Goal: Task Accomplishment & Management: Manage account settings

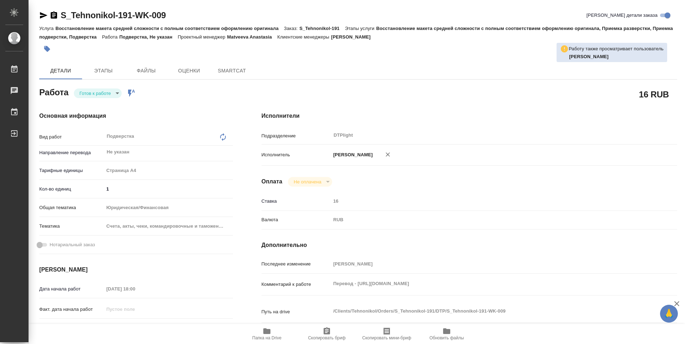
type textarea "x"
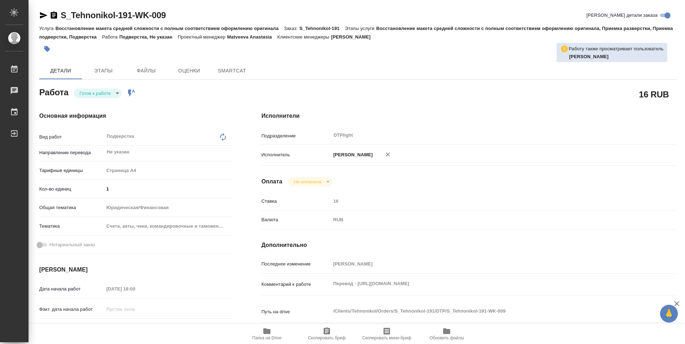
type textarea "x"
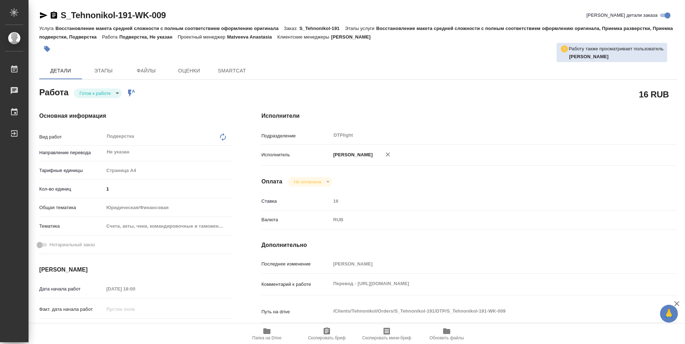
type textarea "x"
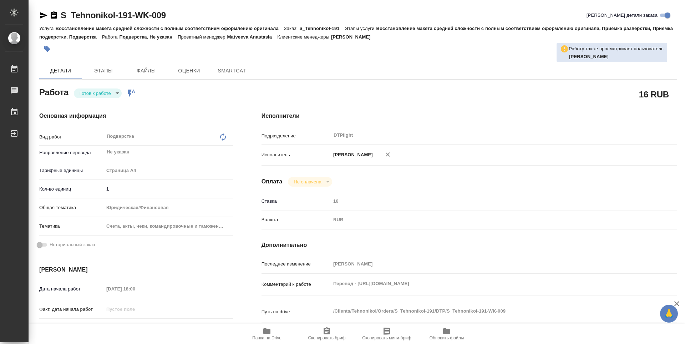
type textarea "x"
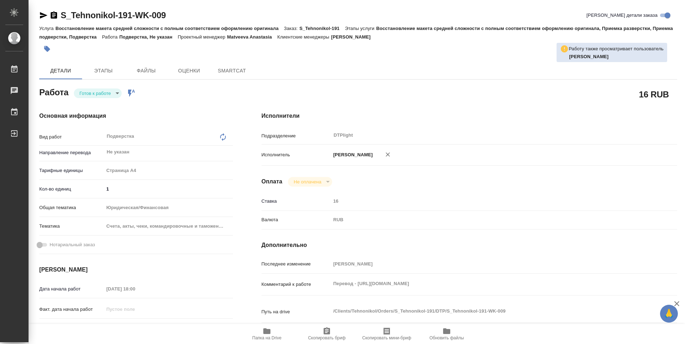
type textarea "x"
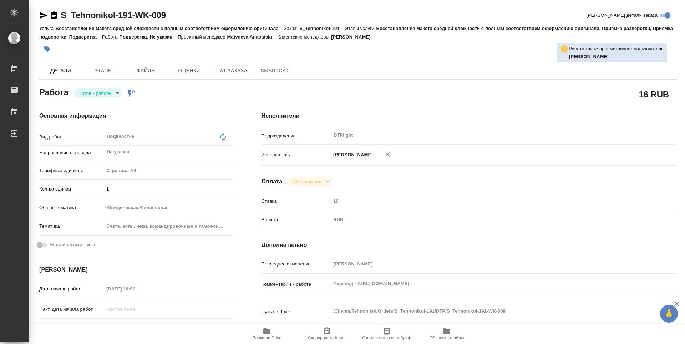
type textarea "x"
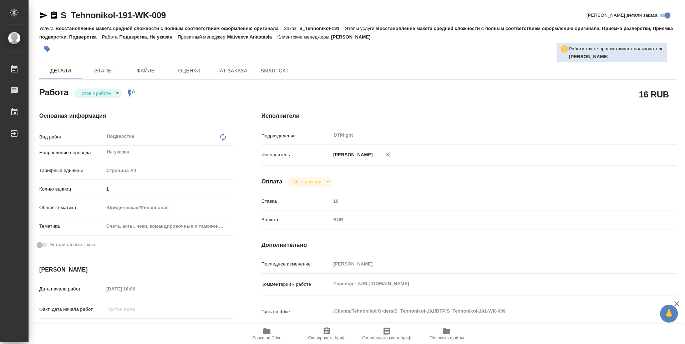
scroll to position [36, 0]
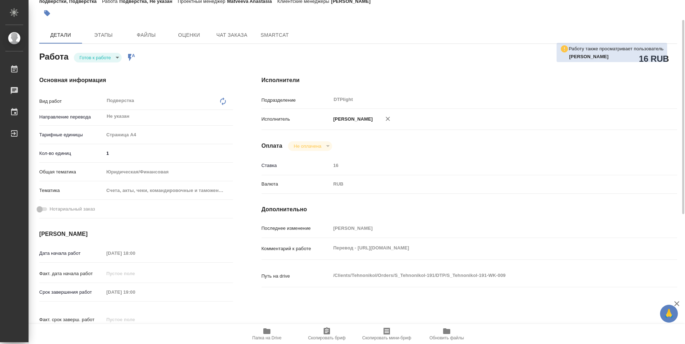
type textarea "x"
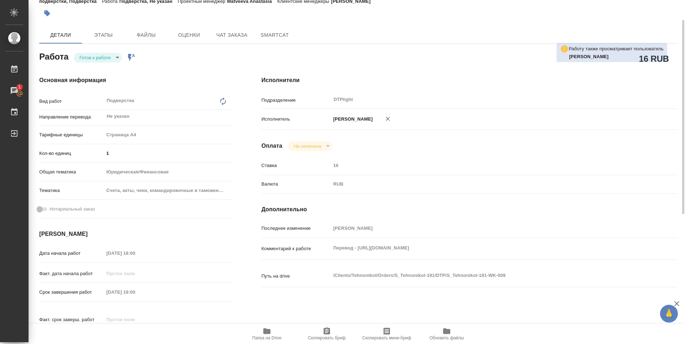
type textarea "x"
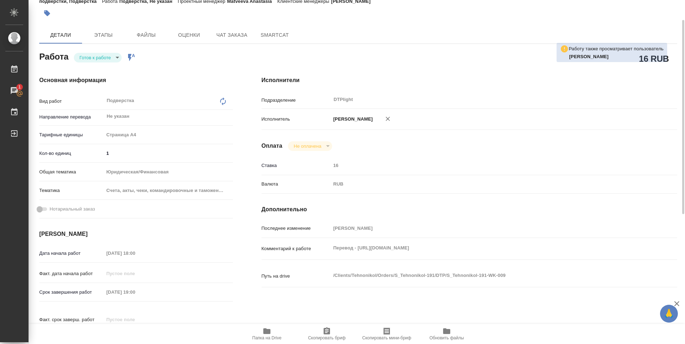
click at [271, 333] on icon "button" at bounding box center [267, 331] width 9 height 9
click at [91, 57] on body "🙏 .cls-1 fill:#fff; AWATERA Zubakova Viktoriya Работы 1 Чаты График Выйти S_Teh…" at bounding box center [342, 172] width 685 height 344
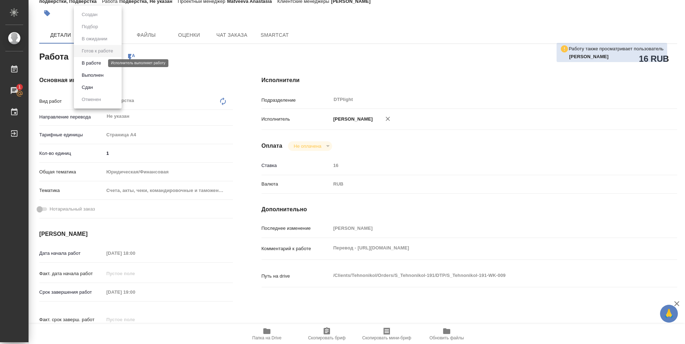
click at [95, 61] on button "В работе" at bounding box center [92, 63] width 24 height 8
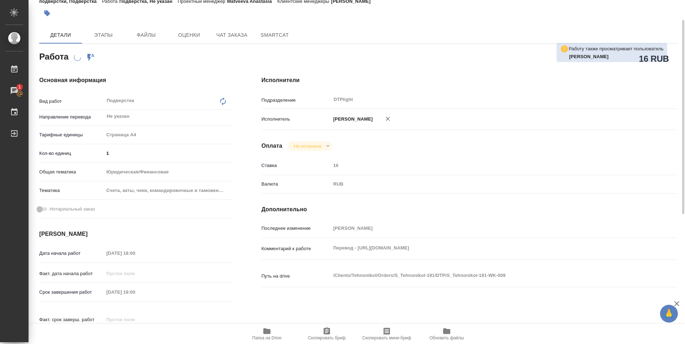
scroll to position [71, 0]
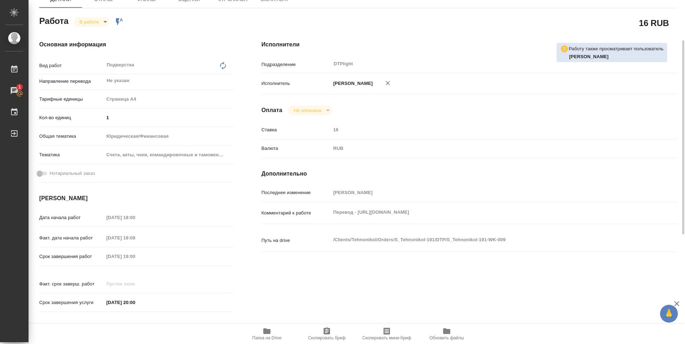
type textarea "x"
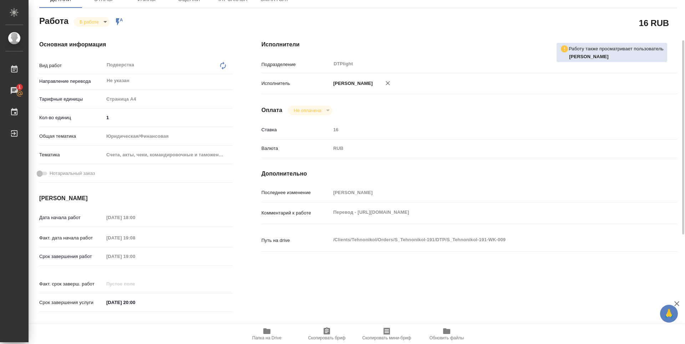
type textarea "x"
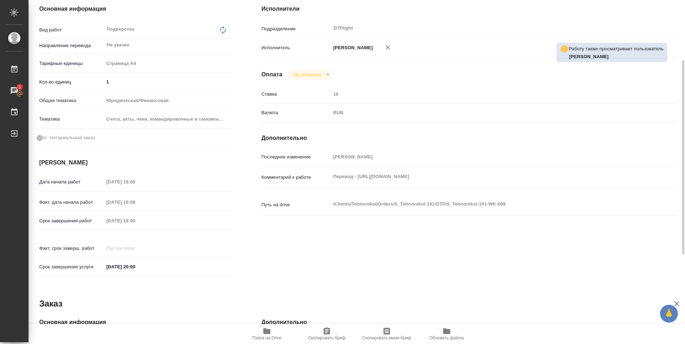
type textarea "x"
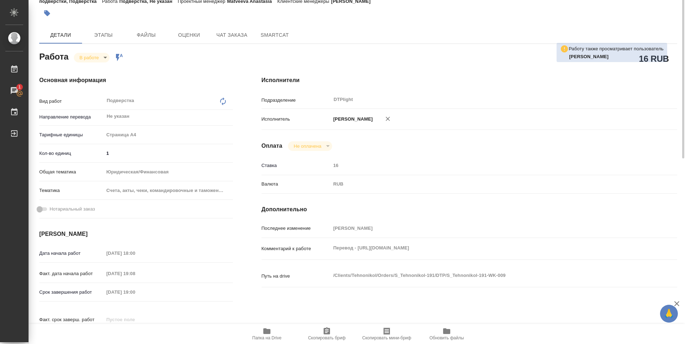
scroll to position [0, 0]
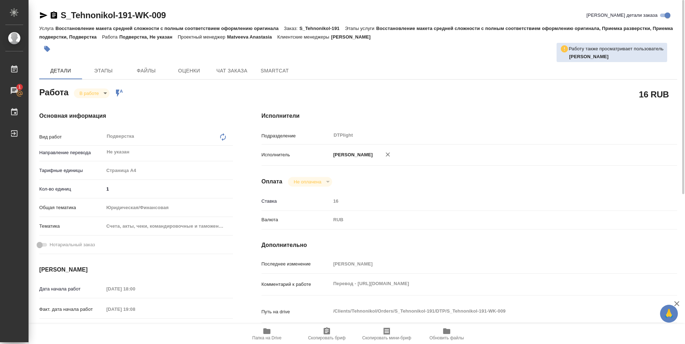
click at [186, 17] on div "S_Tehnonikol-191-WK-009 Кратко детали заказа" at bounding box center [358, 15] width 638 height 11
click at [450, 97] on div "16 RUB" at bounding box center [470, 94] width 416 height 18
click at [266, 333] on icon "button" at bounding box center [266, 331] width 7 height 6
type textarea "x"
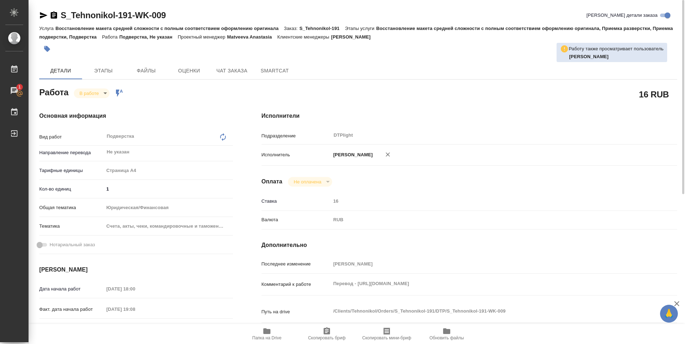
type textarea "x"
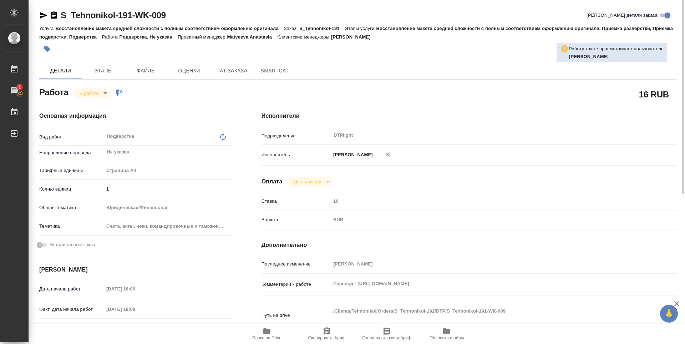
type textarea "x"
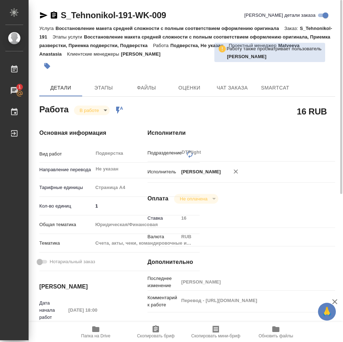
type textarea "x"
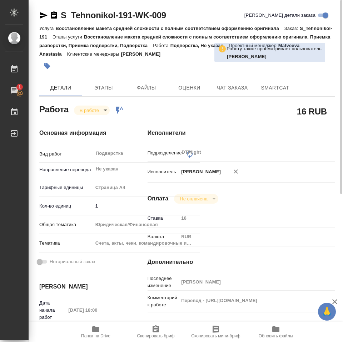
type textarea "x"
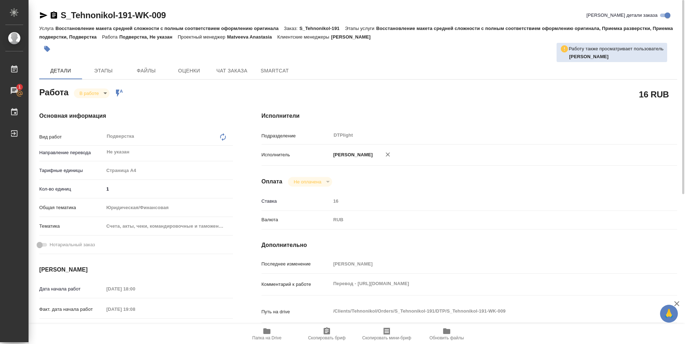
type textarea "x"
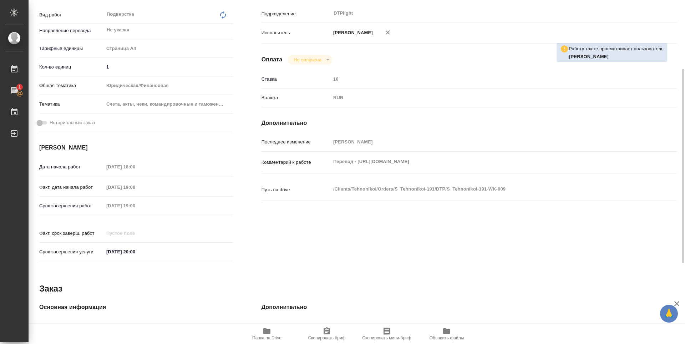
scroll to position [86, 0]
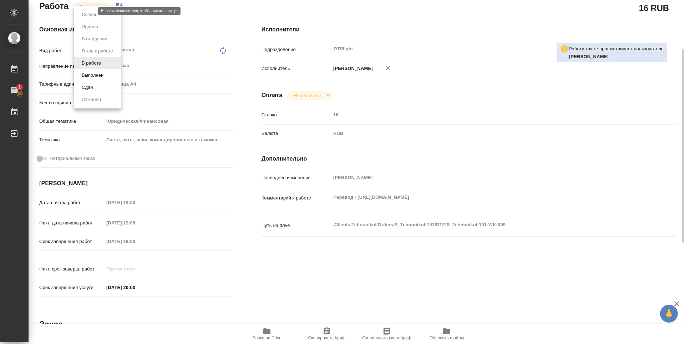
click at [84, 9] on body "🙏 .cls-1 fill:#fff; AWATERA Zubakova Viktoriya Работы 1 Чаты График Выйти S_Teh…" at bounding box center [342, 172] width 685 height 344
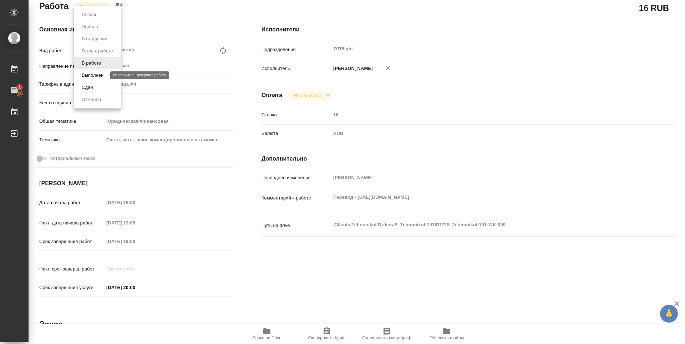
click at [92, 72] on button "Выполнен" at bounding box center [93, 75] width 26 height 8
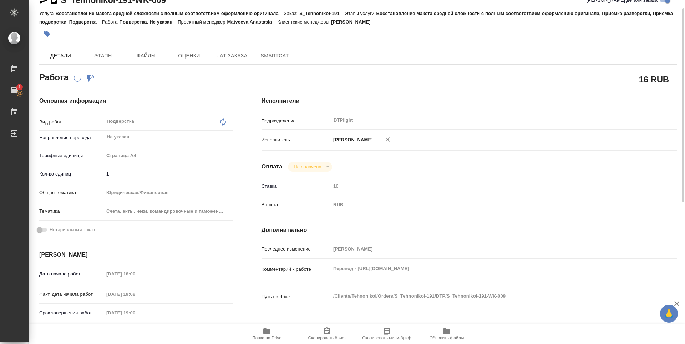
scroll to position [0, 0]
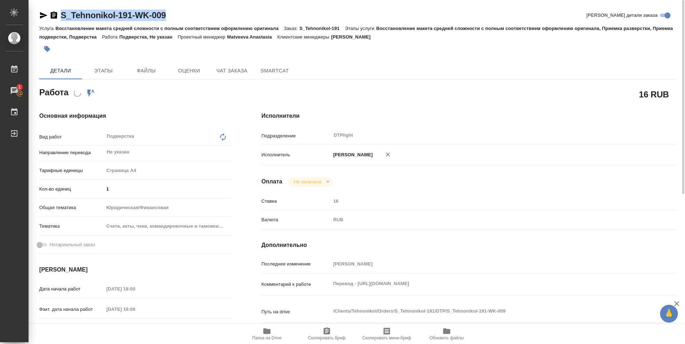
drag, startPoint x: 182, startPoint y: 15, endPoint x: 60, endPoint y: 14, distance: 121.7
click at [60, 14] on div "S_Tehnonikol-191-WK-009 Кратко детали заказа" at bounding box center [358, 15] width 638 height 11
copy link "S_Tehnonikol-191-WK-009"
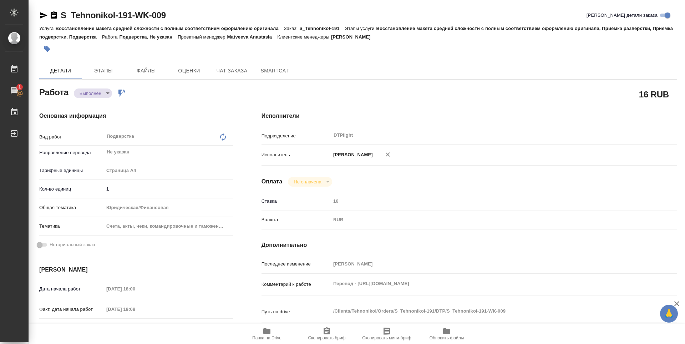
type textarea "x"
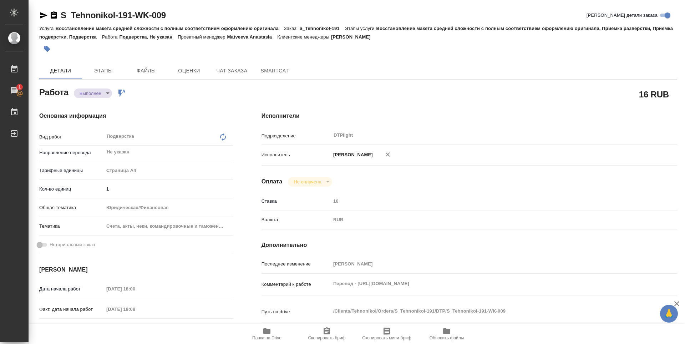
type textarea "x"
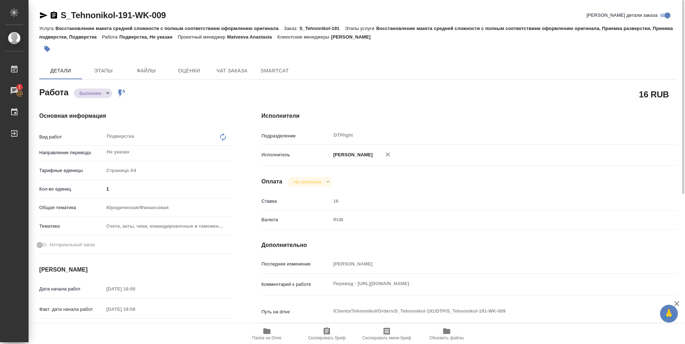
type textarea "x"
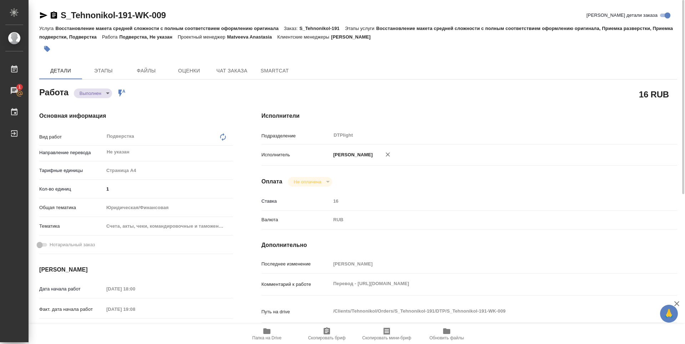
type textarea "x"
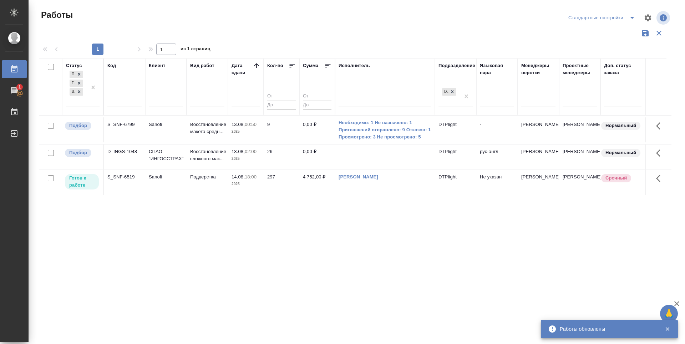
click at [247, 228] on div "Статус Подбор Готов к работе В работе Код Клиент Вид работ Дата сдачи Кол-во Су…" at bounding box center [355, 186] width 632 height 257
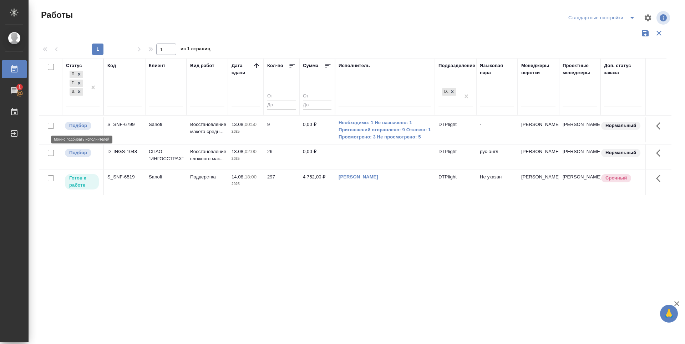
click at [76, 125] on p "Подбор" at bounding box center [78, 125] width 18 height 7
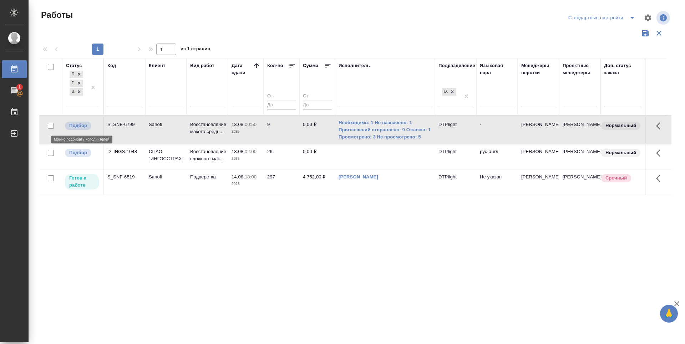
click at [76, 125] on p "Подбор" at bounding box center [78, 125] width 18 height 7
click at [78, 149] on p "Подбор" at bounding box center [78, 152] width 18 height 7
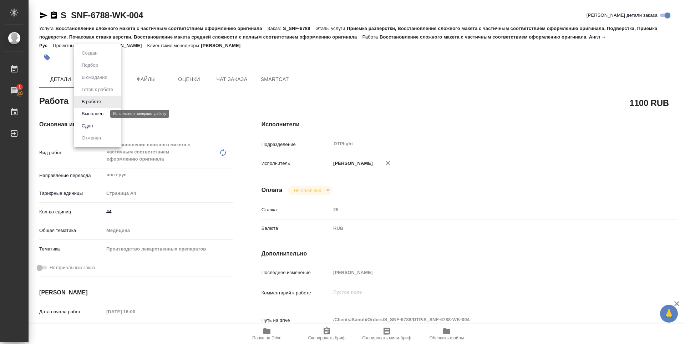
click at [88, 112] on button "Выполнен" at bounding box center [93, 114] width 26 height 8
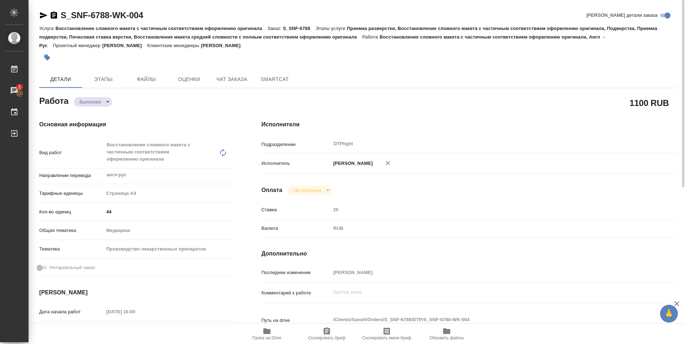
type textarea "x"
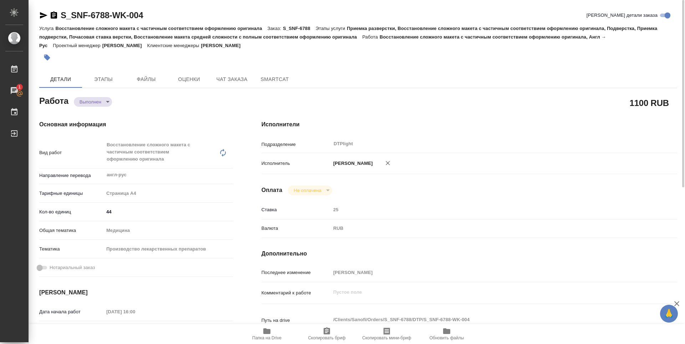
type textarea "x"
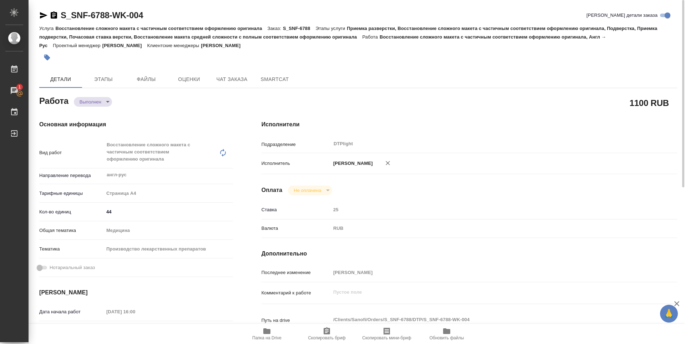
type textarea "x"
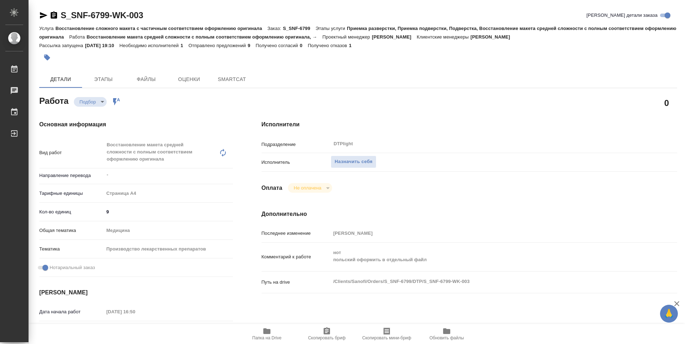
type textarea "x"
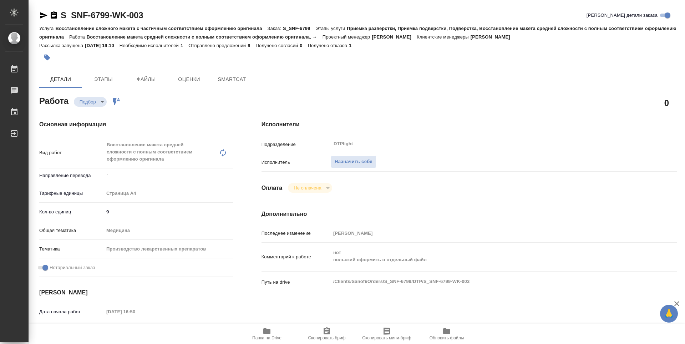
type textarea "x"
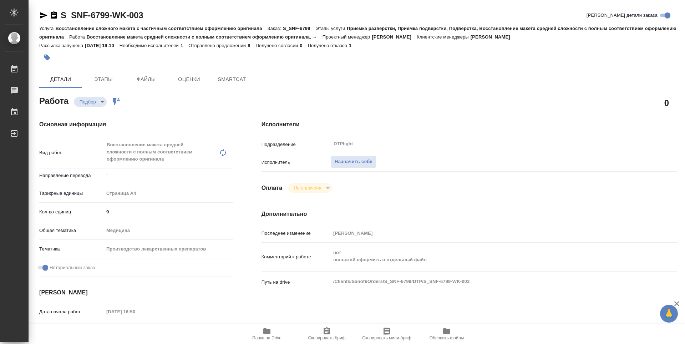
type textarea "x"
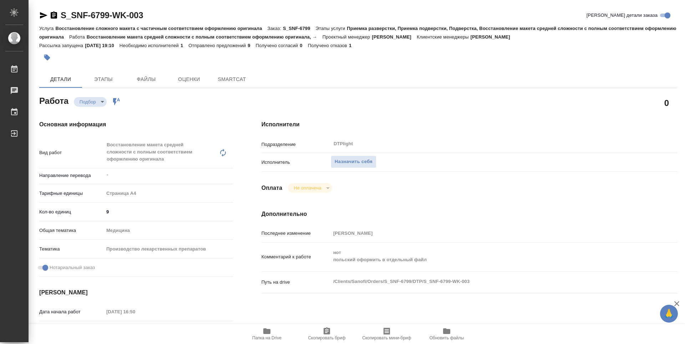
type textarea "x"
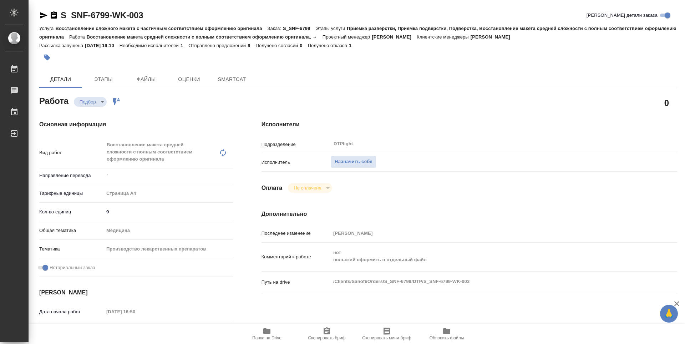
type textarea "x"
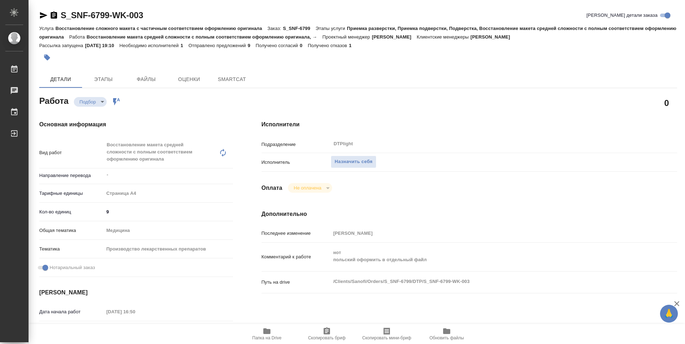
type textarea "x"
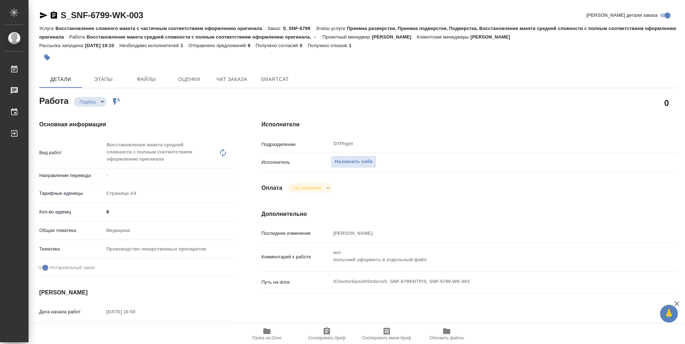
type textarea "x"
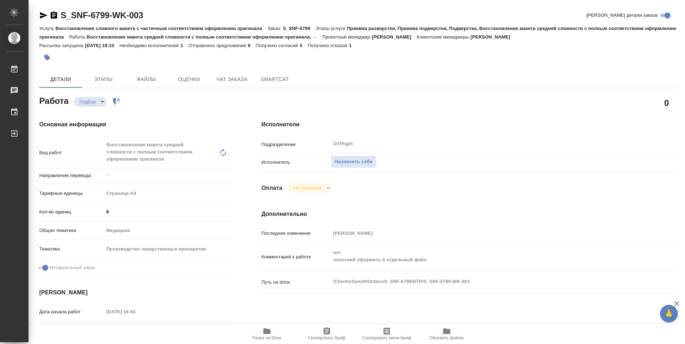
type textarea "x"
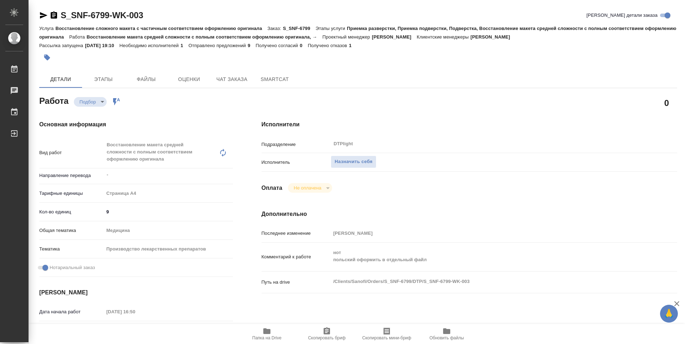
click at [263, 331] on icon "button" at bounding box center [267, 331] width 9 height 9
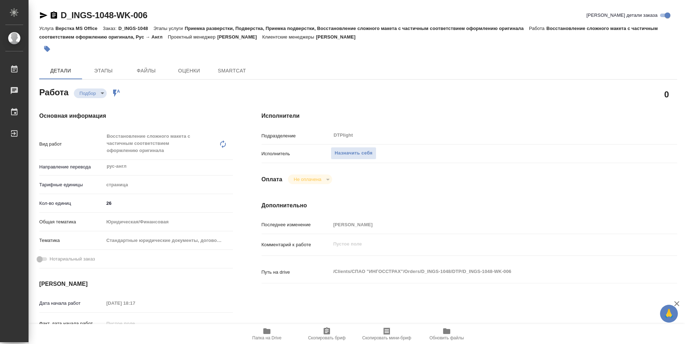
type textarea "x"
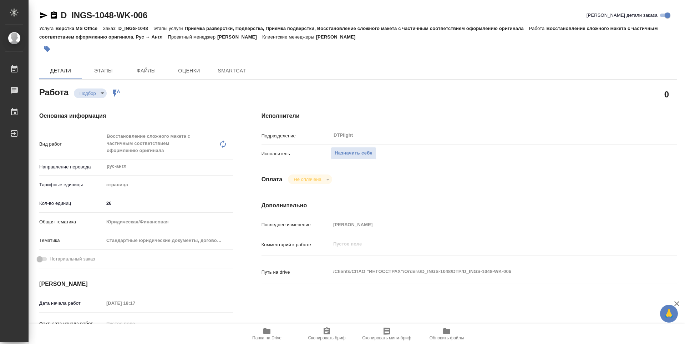
type textarea "x"
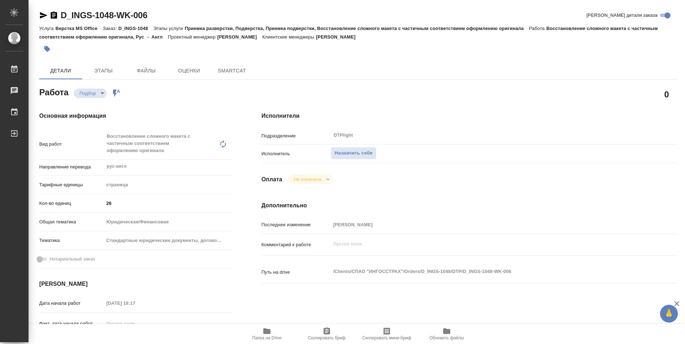
type textarea "x"
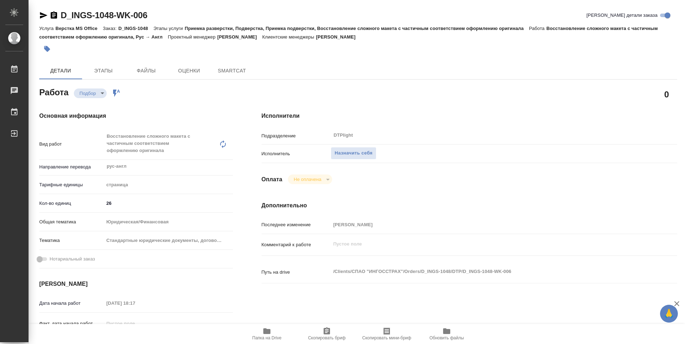
type textarea "x"
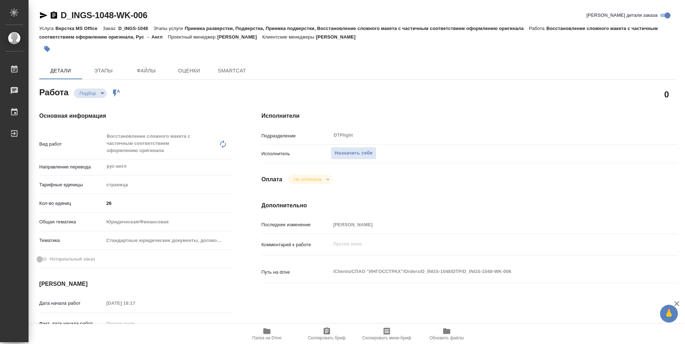
type textarea "x"
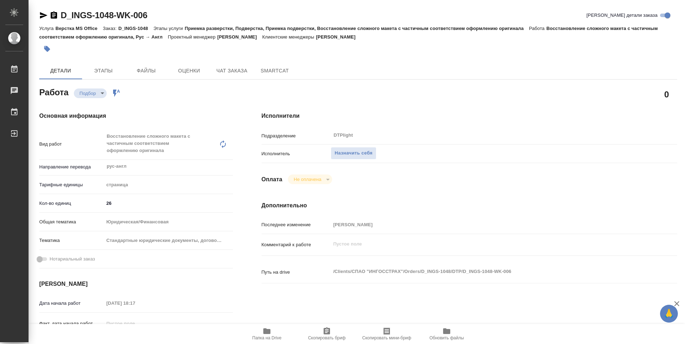
type textarea "x"
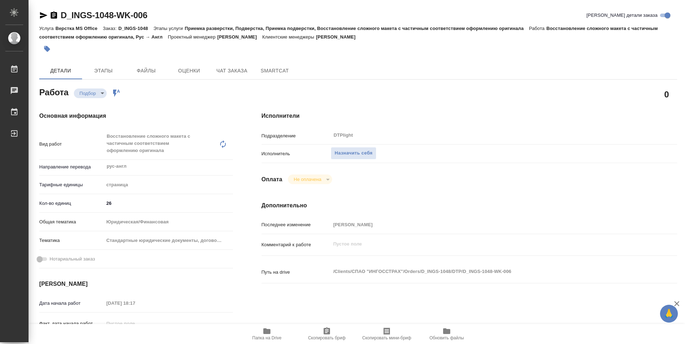
type textarea "x"
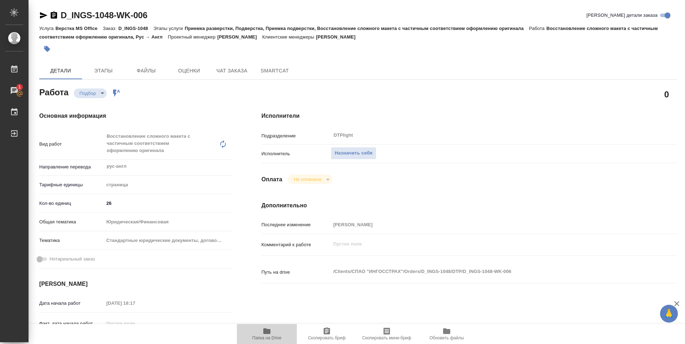
click at [270, 332] on icon "button" at bounding box center [266, 331] width 7 height 6
click at [355, 150] on span "Назначить себя" at bounding box center [354, 153] width 38 height 8
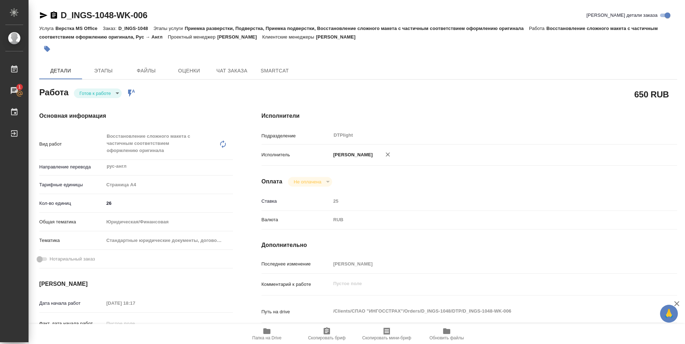
click at [96, 92] on body "🙏 .cls-1 fill:#fff; AWATERA Zubakova Viktoriya Работы 1 Чаты График Выйти D_ING…" at bounding box center [342, 172] width 685 height 344
click at [96, 91] on button "В работе" at bounding box center [92, 93] width 24 height 8
type textarea "x"
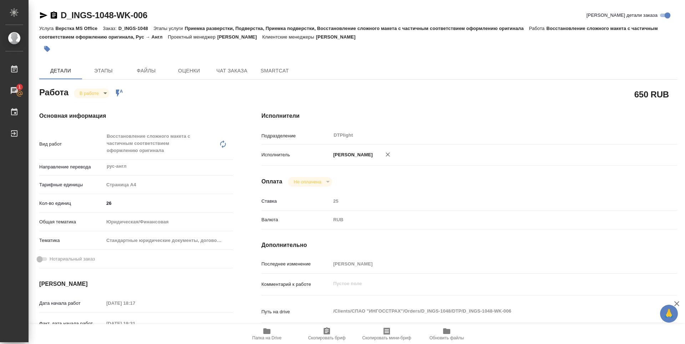
type textarea "x"
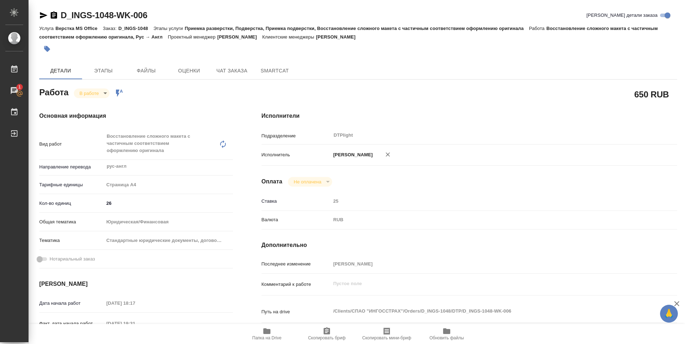
type textarea "x"
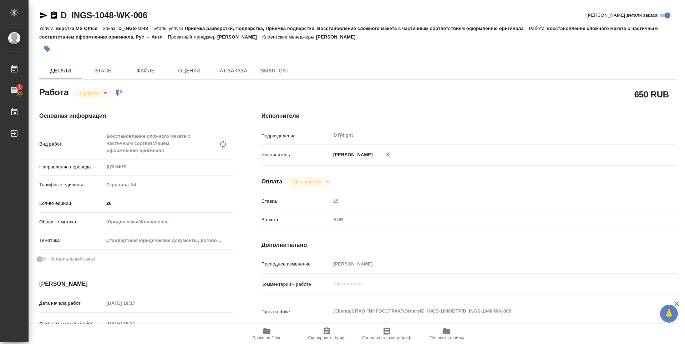
type textarea "x"
drag, startPoint x: 166, startPoint y: 15, endPoint x: 60, endPoint y: 15, distance: 105.6
click at [60, 15] on div "D_INGS-1048-WK-006 [PERSON_NAME] детали заказа" at bounding box center [358, 15] width 638 height 11
copy link "D_INGS-1048-WK-006"
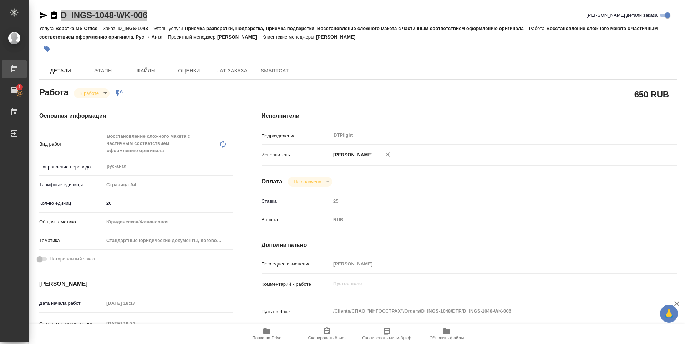
type textarea "x"
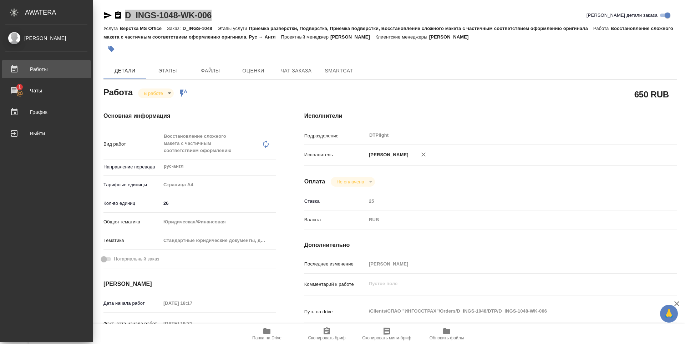
type textarea "x"
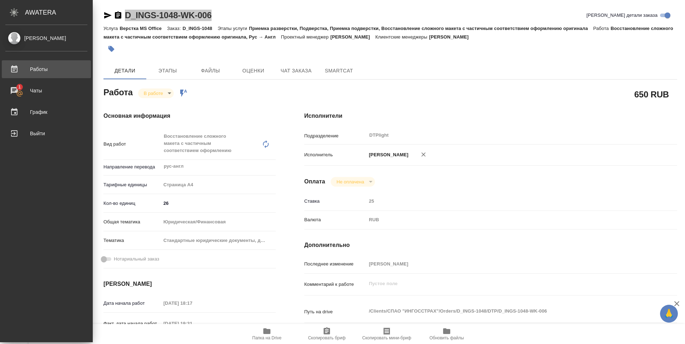
type textarea "x"
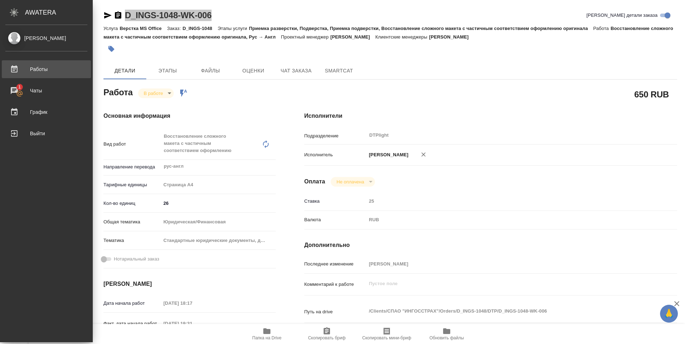
type textarea "x"
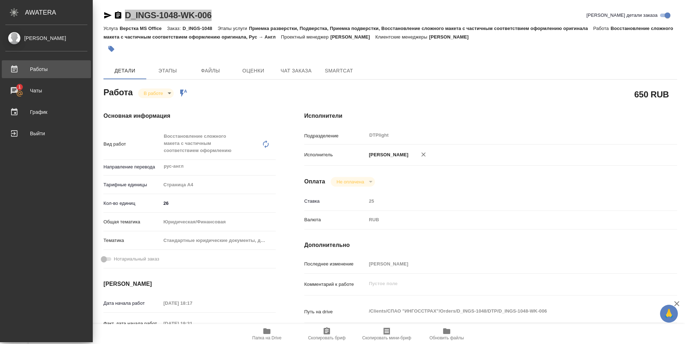
type textarea "x"
